Goal: Transaction & Acquisition: Purchase product/service

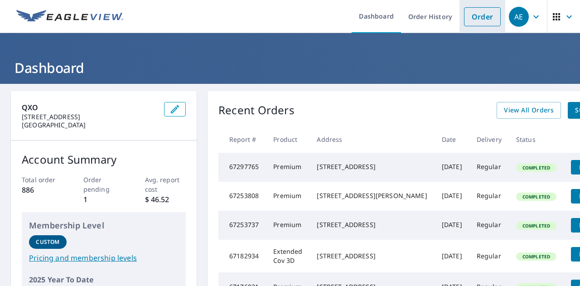
click at [477, 13] on link "Order" at bounding box center [482, 16] width 37 height 19
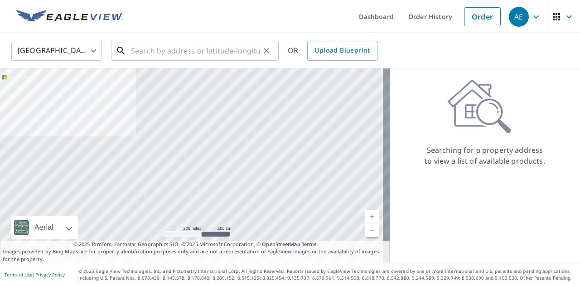
click at [158, 53] on input "text" at bounding box center [195, 50] width 129 height 25
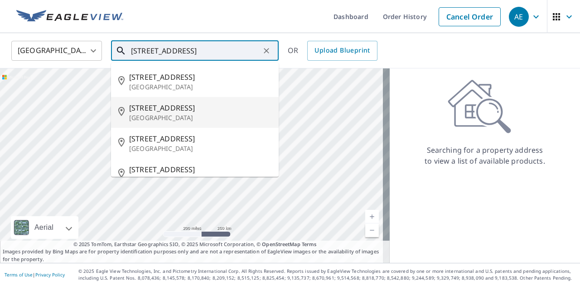
click at [182, 109] on span "[STREET_ADDRESS]" at bounding box center [200, 107] width 142 height 11
type input "[STREET_ADDRESS]"
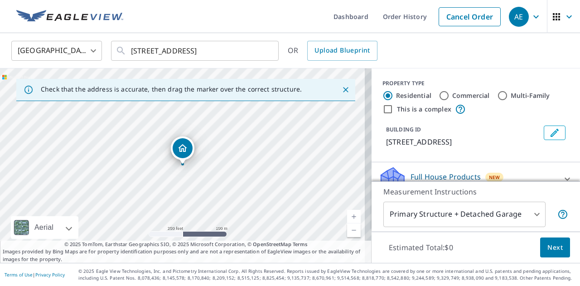
scroll to position [114, 0]
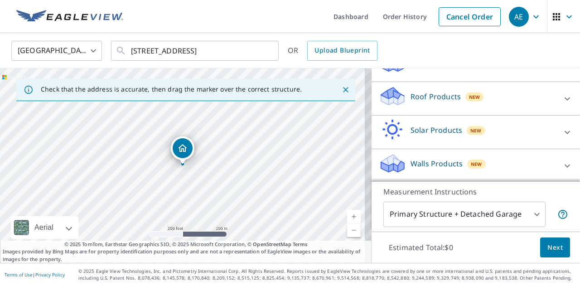
click at [389, 97] on icon at bounding box center [392, 92] width 23 height 11
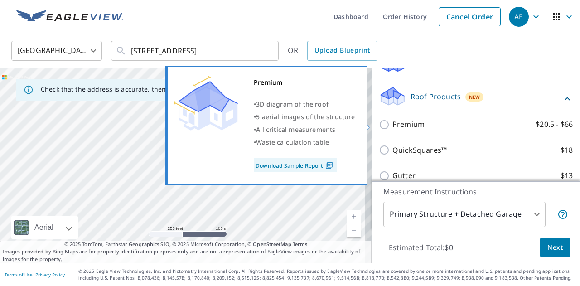
click at [379, 121] on input "Premium $20.5 - $66" at bounding box center [386, 124] width 14 height 11
checkbox input "true"
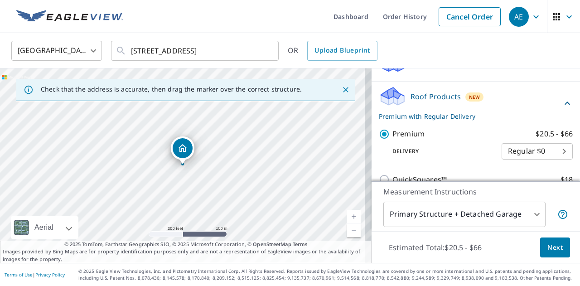
click at [551, 246] on span "Next" at bounding box center [554, 247] width 15 height 11
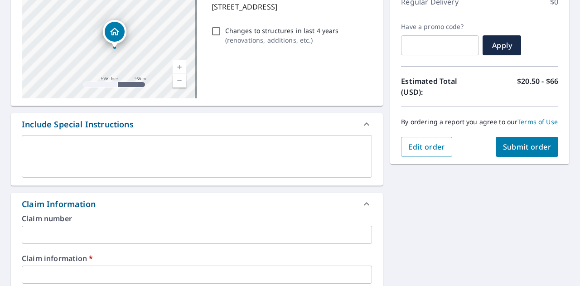
scroll to position [181, 0]
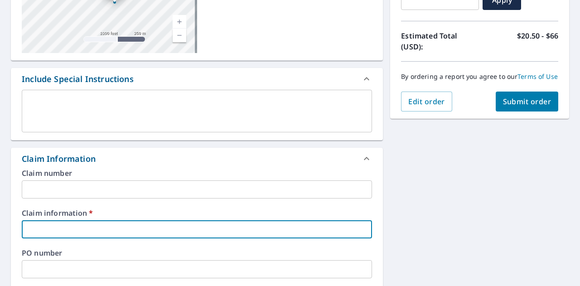
click at [53, 224] on input "text" at bounding box center [197, 229] width 350 height 18
type input "600960/ ALL STAR"
checkbox input "true"
click at [36, 263] on input "text" at bounding box center [197, 269] width 350 height 18
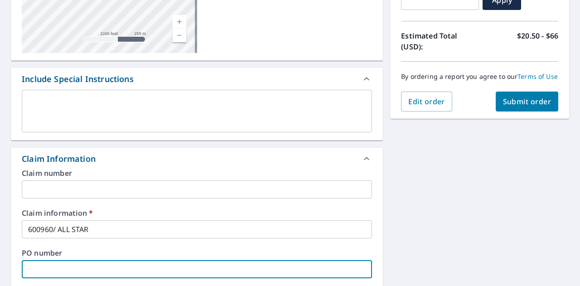
type input "600960/ ALL STAR"
checkbox input "true"
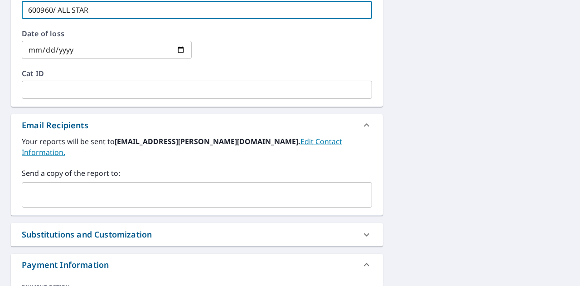
scroll to position [453, 0]
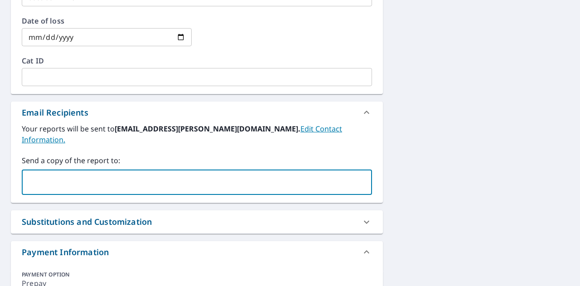
click at [75, 174] on input "text" at bounding box center [190, 182] width 328 height 17
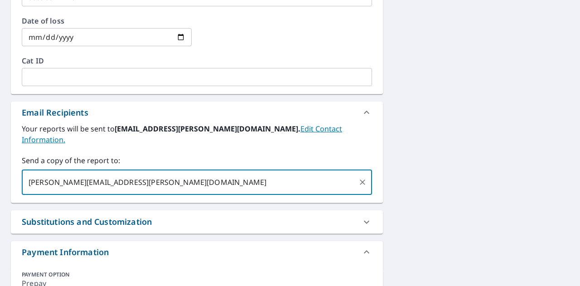
type input "[PERSON_NAME][EMAIL_ADDRESS][PERSON_NAME][DOMAIN_NAME]"
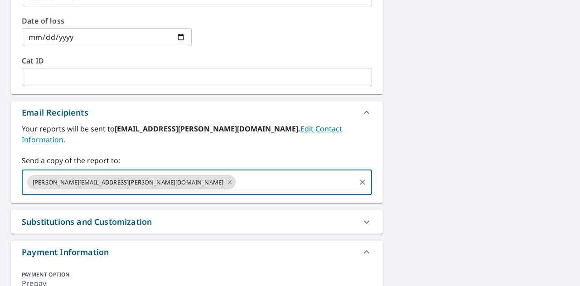
click at [237, 174] on input "text" at bounding box center [295, 182] width 117 height 17
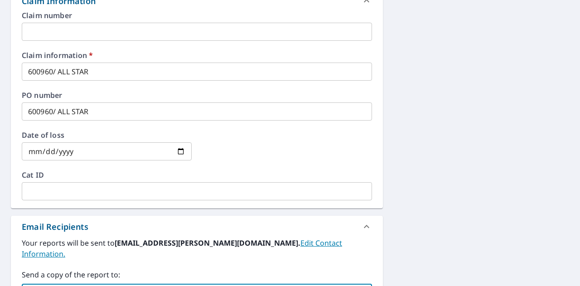
scroll to position [248, 0]
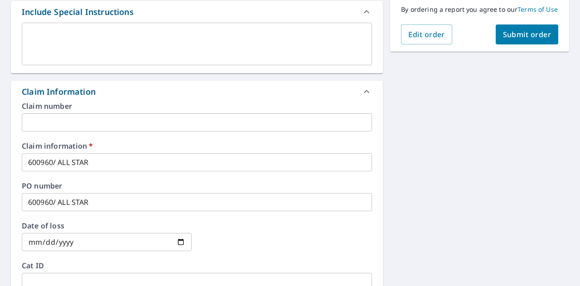
click at [513, 35] on button "Submit order" at bounding box center [527, 34] width 63 height 20
checkbox input "true"
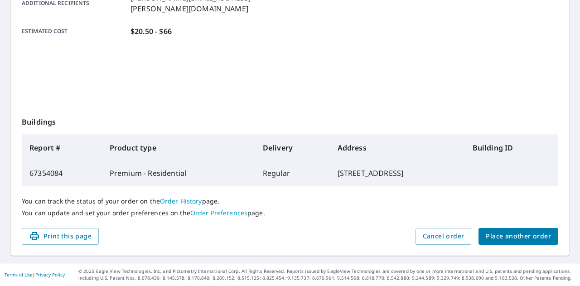
scroll to position [246, 0]
